Goal: Ask a question: Seek information or help from site administrators or community

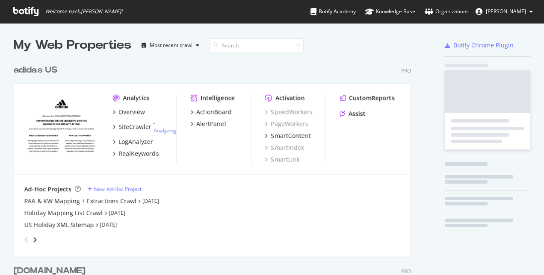
scroll to position [269, 531]
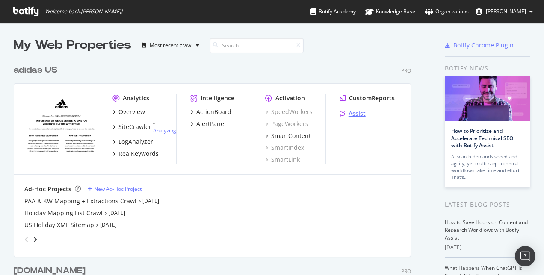
click at [355, 114] on div "Assist" at bounding box center [357, 113] width 17 height 9
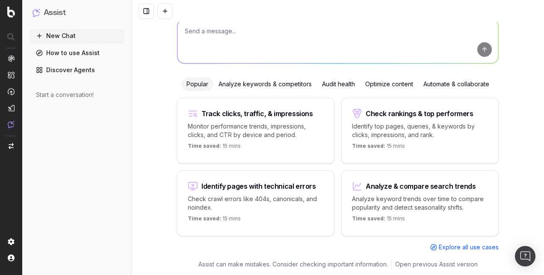
scroll to position [56, 0]
click at [372, 190] on div "Analyze & compare search trends Analyze keyword trends over time to compare pop…" at bounding box center [419, 203] width 157 height 66
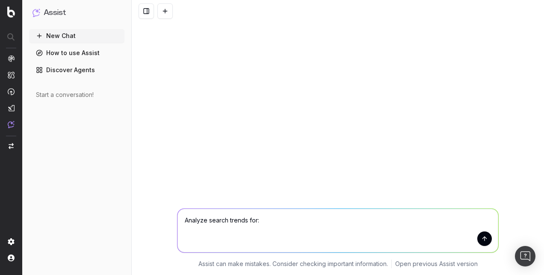
scroll to position [0, 0]
type textarea "Analyze search trends for: Sweat Sets, Soft Lux, Soft Sweats, Loungewear"
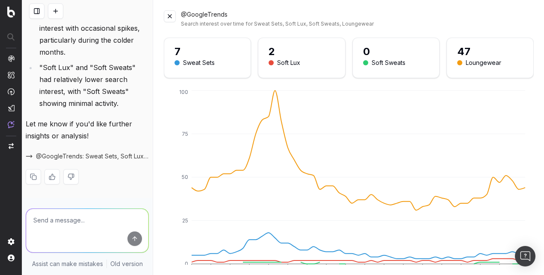
scroll to position [220, 0]
type textarea "Let's dive deeper into Sweat Sets"
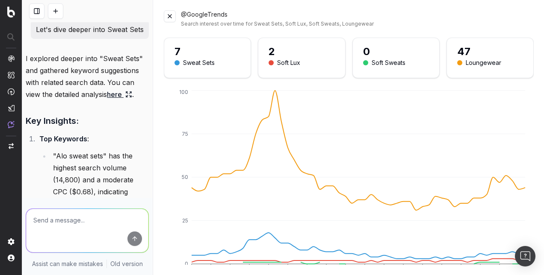
scroll to position [387, 0]
click at [118, 100] on link "here" at bounding box center [119, 95] width 25 height 12
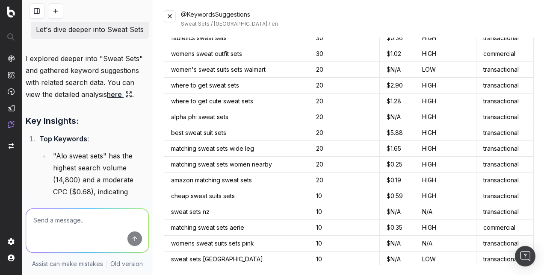
scroll to position [1375, 0]
click at [78, 229] on textarea at bounding box center [87, 231] width 122 height 44
type textarea "What's the cumulative search volume for sweat sets?"
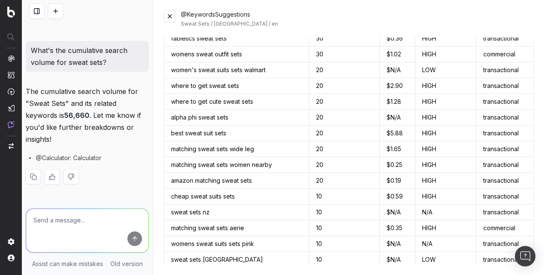
scroll to position [1043, 0]
click at [60, 215] on textarea at bounding box center [87, 231] width 122 height 44
type textarea "W"
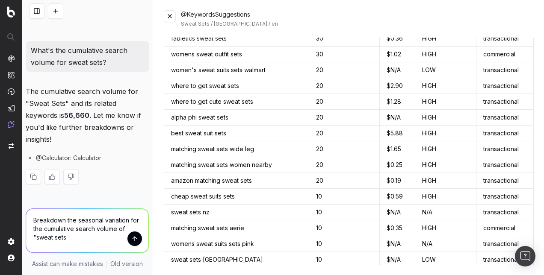
type textarea "Breakdown the seasonal variation for the cumulative search volume of "sweat set…"
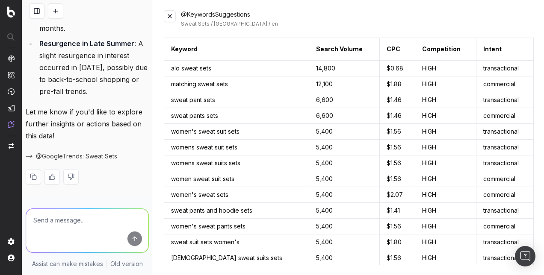
scroll to position [1480, 0]
click at [88, 154] on span "@GoogleTrends: Sweat Sets" at bounding box center [76, 156] width 81 height 9
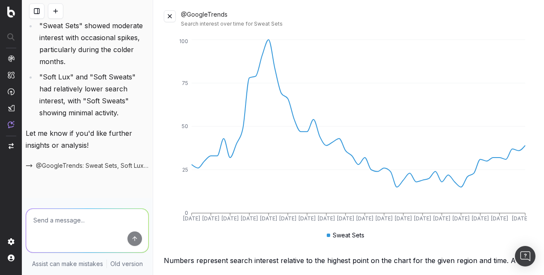
scroll to position [0, 0]
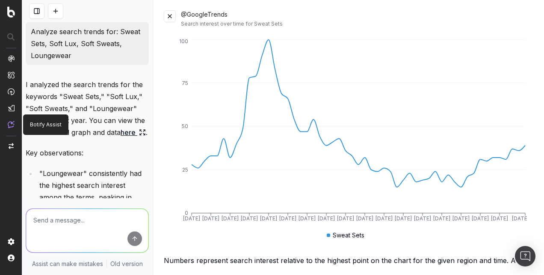
click at [10, 127] on img at bounding box center [11, 124] width 7 height 7
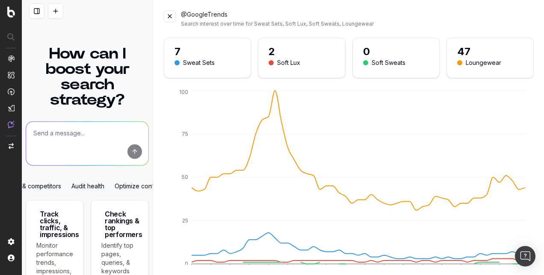
click at [172, 20] on button at bounding box center [170, 16] width 12 height 12
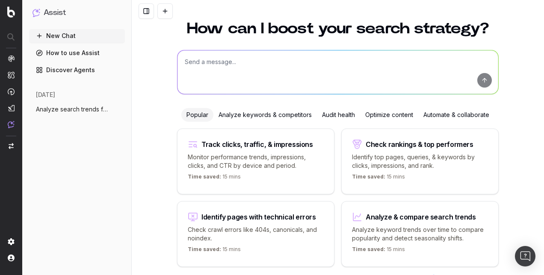
scroll to position [26, 0]
click at [87, 106] on span "Analyze search trends for: Sweat Sets, S" at bounding box center [73, 109] width 75 height 9
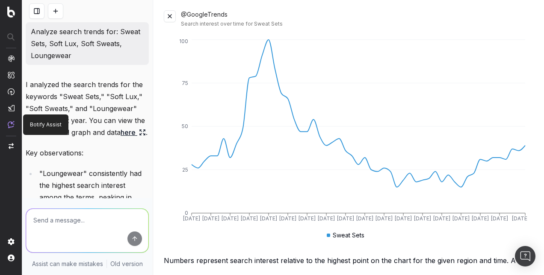
click at [14, 121] on img at bounding box center [11, 124] width 7 height 7
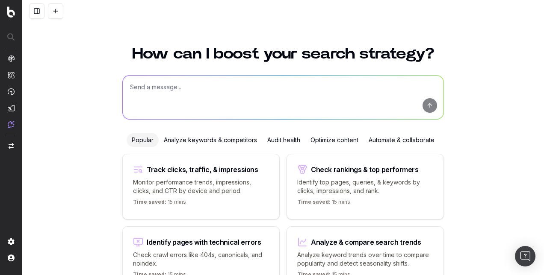
scroll to position [56, 0]
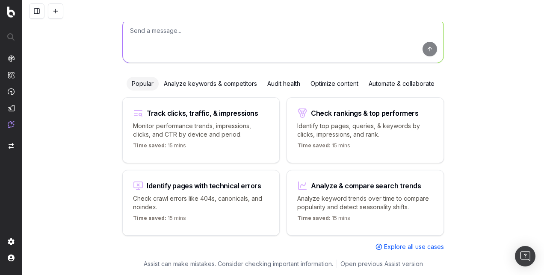
click at [5, 124] on nav at bounding box center [11, 137] width 22 height 275
click at [11, 126] on img at bounding box center [11, 124] width 7 height 7
click at [35, 15] on button at bounding box center [36, 10] width 15 height 15
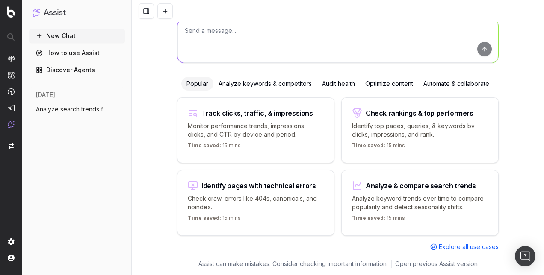
click at [70, 112] on span "Analyze search trends for: Sweat Sets, S" at bounding box center [73, 109] width 75 height 9
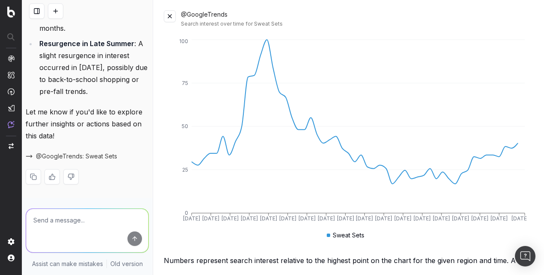
scroll to position [1480, 0]
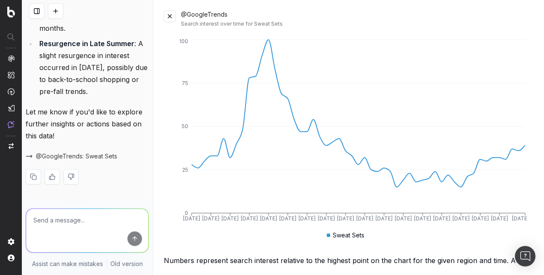
click at [70, 112] on p "Let me know if you'd like to explore further insights or actions based on this …" at bounding box center [87, 124] width 123 height 36
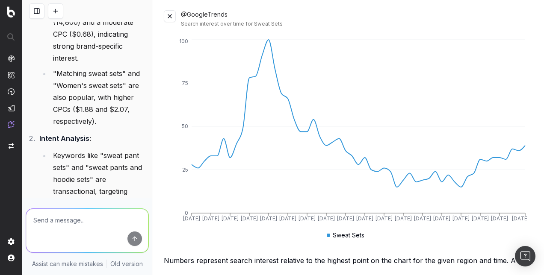
scroll to position [650, 0]
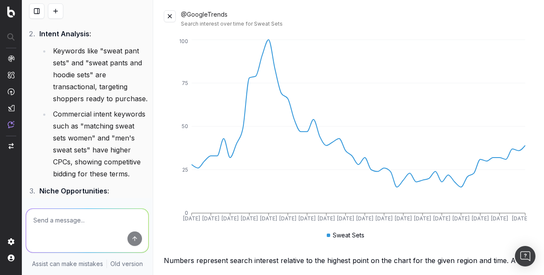
click at [36, 12] on button at bounding box center [36, 10] width 15 height 15
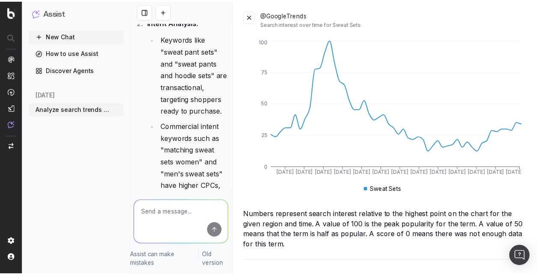
scroll to position [793, 0]
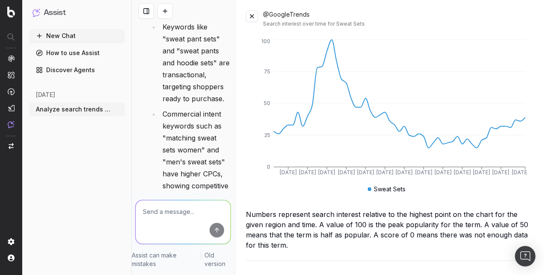
click at [73, 55] on link "How to use Assist" at bounding box center [77, 53] width 96 height 14
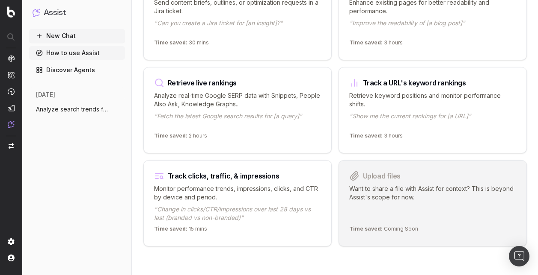
scroll to position [1095, 0]
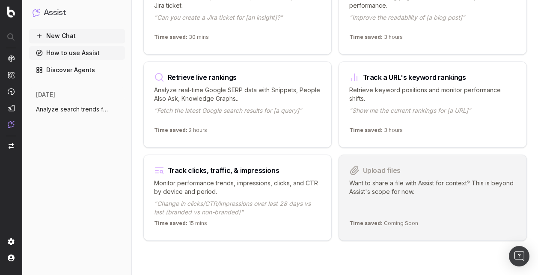
click at [66, 112] on span "Analyze search trends for: Sweat Sets, S" at bounding box center [73, 109] width 75 height 9
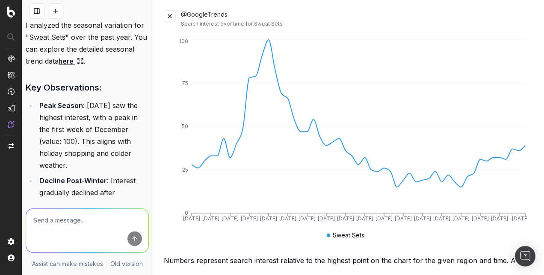
scroll to position [1218, 0]
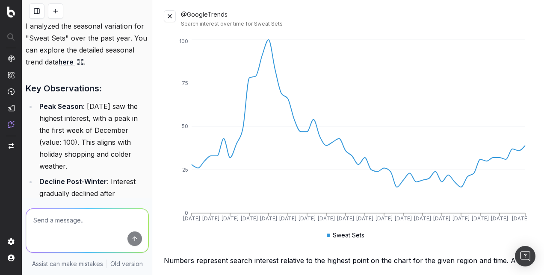
click at [84, 68] on link "here" at bounding box center [71, 62] width 25 height 12
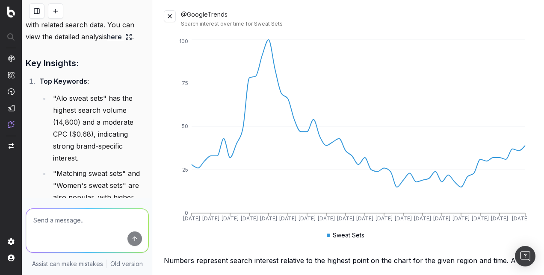
scroll to position [428, 0]
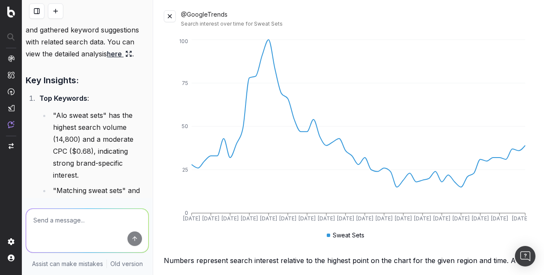
click at [117, 60] on link "here" at bounding box center [119, 54] width 25 height 12
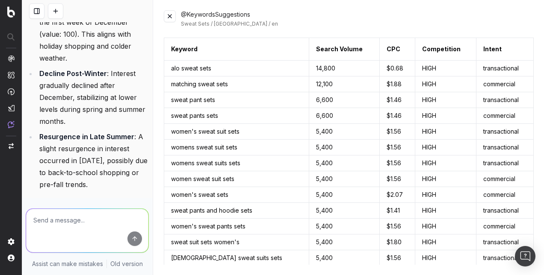
scroll to position [1480, 0]
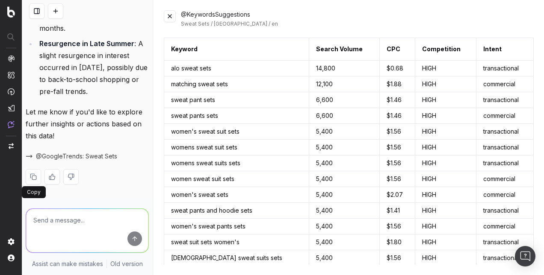
click at [34, 177] on button at bounding box center [33, 176] width 15 height 15
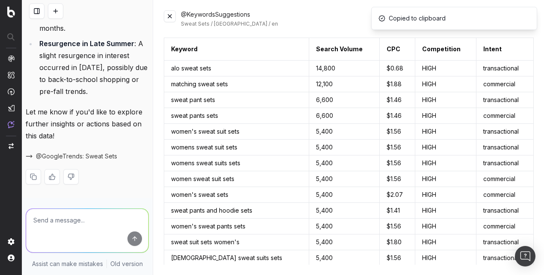
click at [60, 228] on textarea at bounding box center [87, 231] width 122 height 44
paste textarea "I analyzed the seasonal variation for "Sweat Sets" over the past year. You can …"
type textarea "I analyzed the seasonal variation for "Sweat Sets" over the past year. You can …"
